Goal: Navigation & Orientation: Go to known website

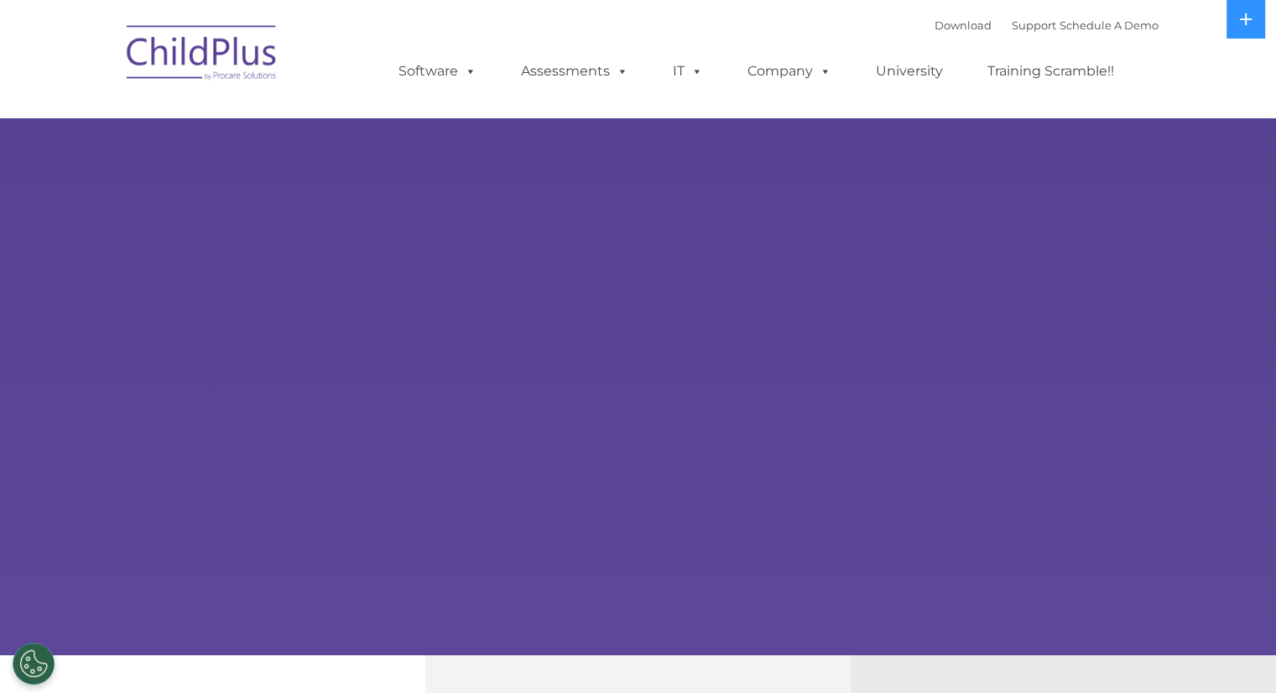
select select "MEDIUM"
type input ""
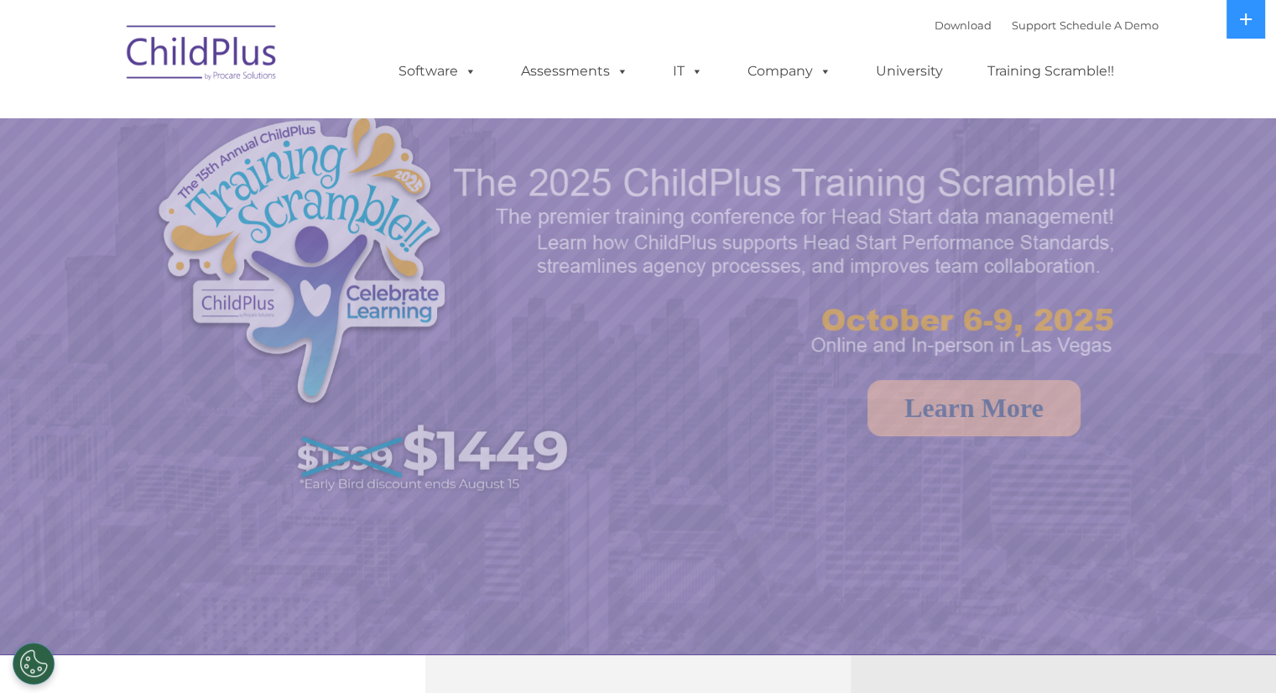
select select "MEDIUM"
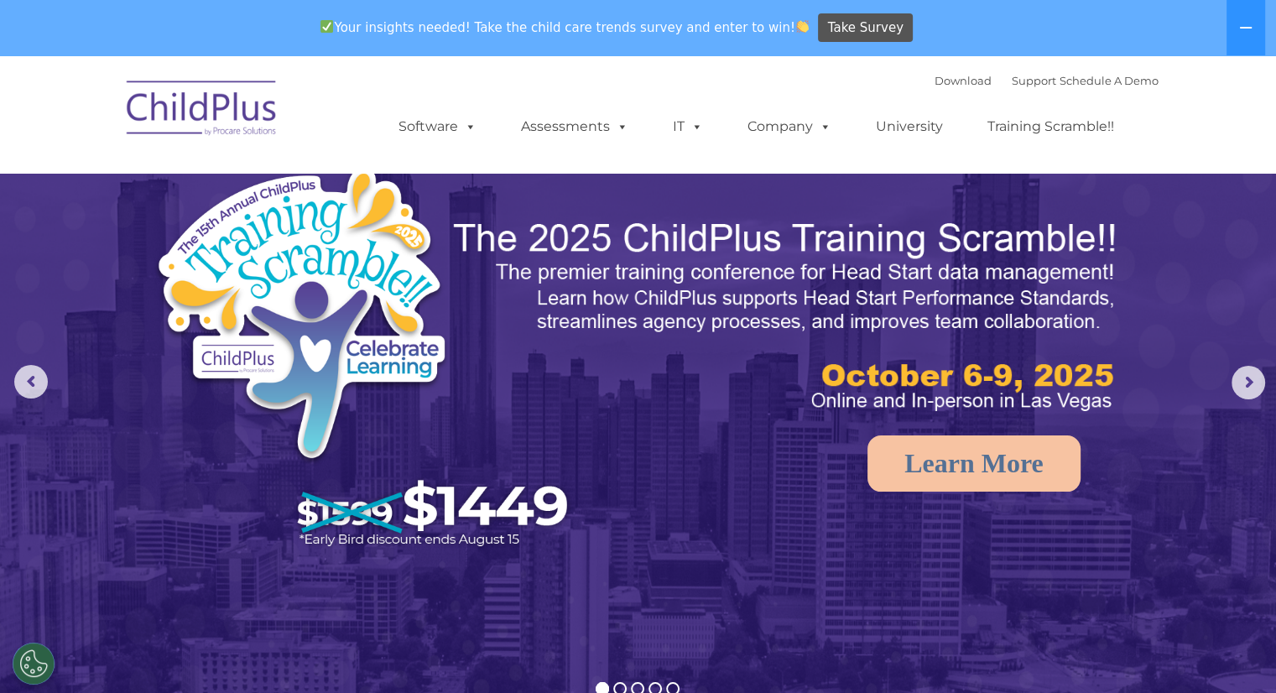
click at [216, 95] on img at bounding box center [202, 111] width 168 height 84
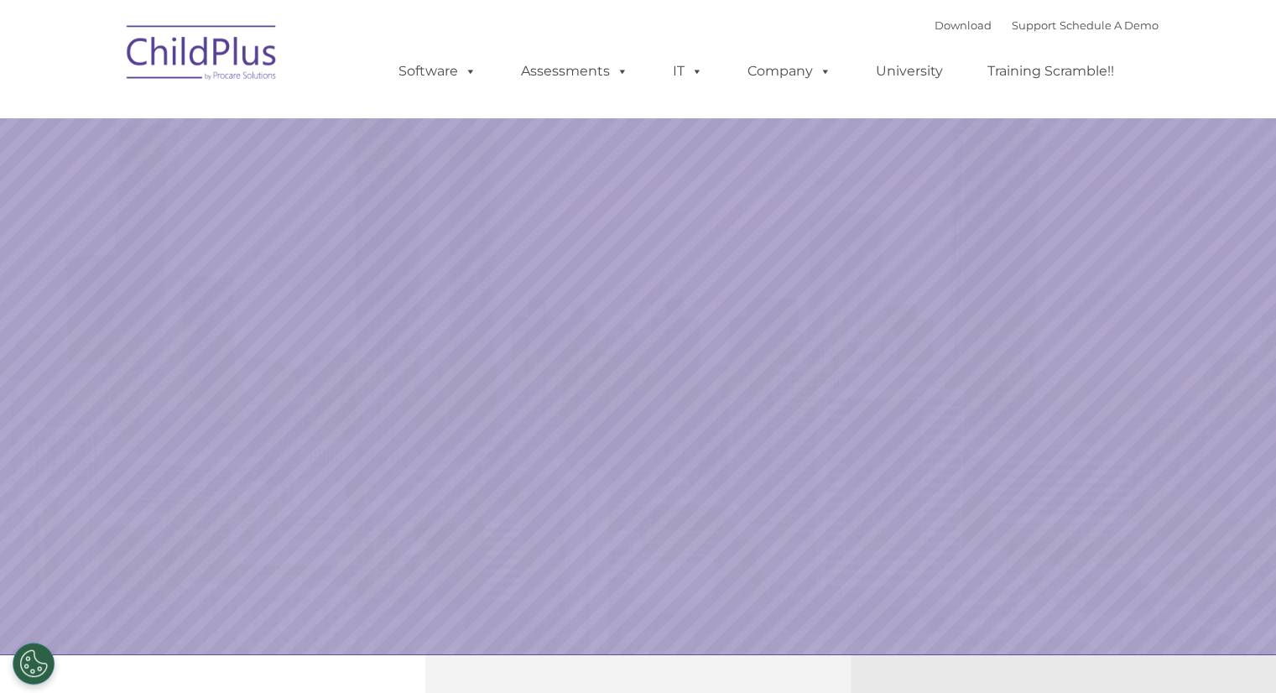
select select "MEDIUM"
